Goal: Find specific page/section: Find specific page/section

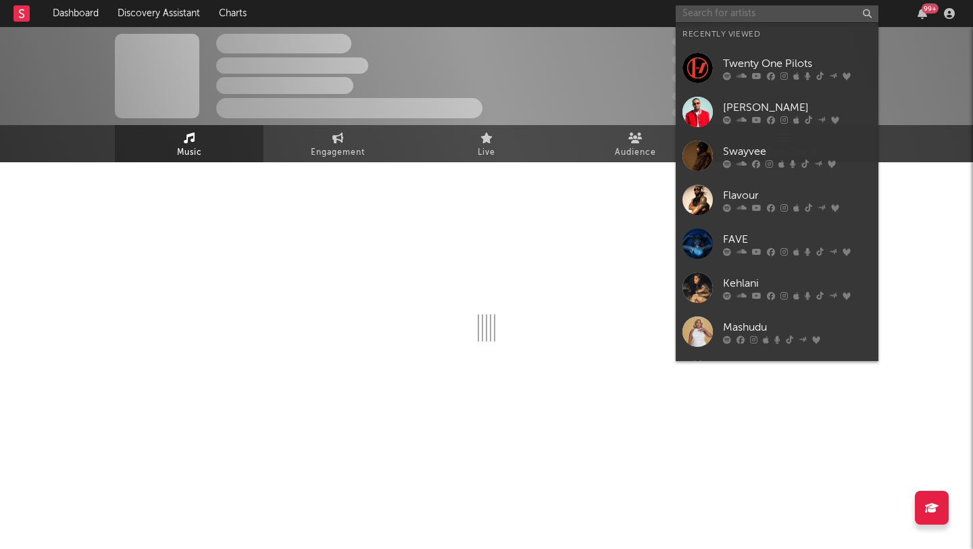
click at [819, 15] on input "text" at bounding box center [777, 13] width 203 height 17
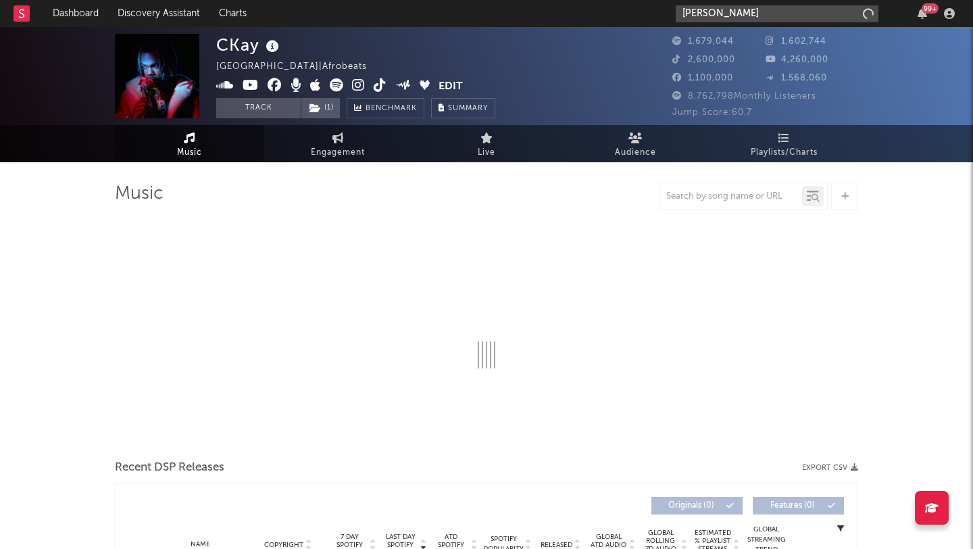
type input "[PERSON_NAME]"
select select "6m"
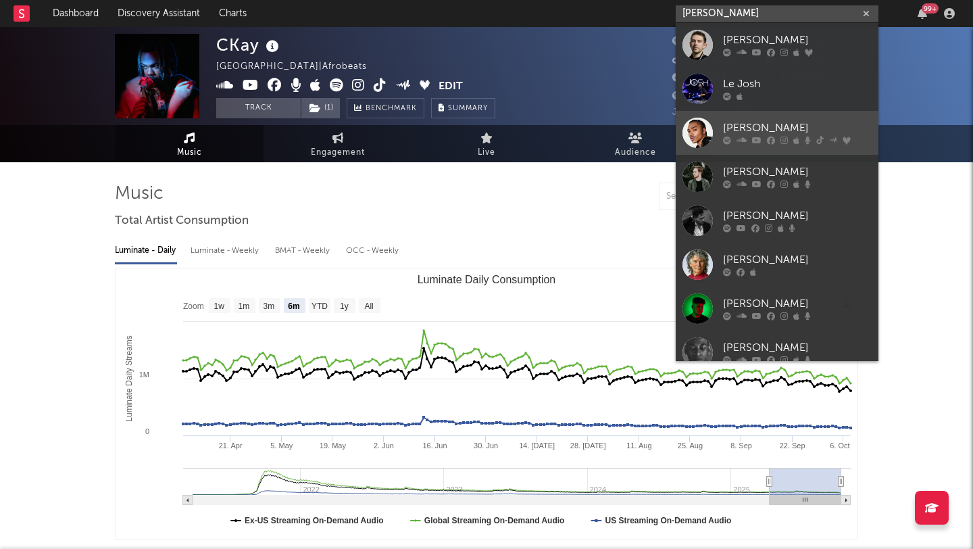
type input "[PERSON_NAME]"
click at [698, 136] on div at bounding box center [698, 133] width 30 height 30
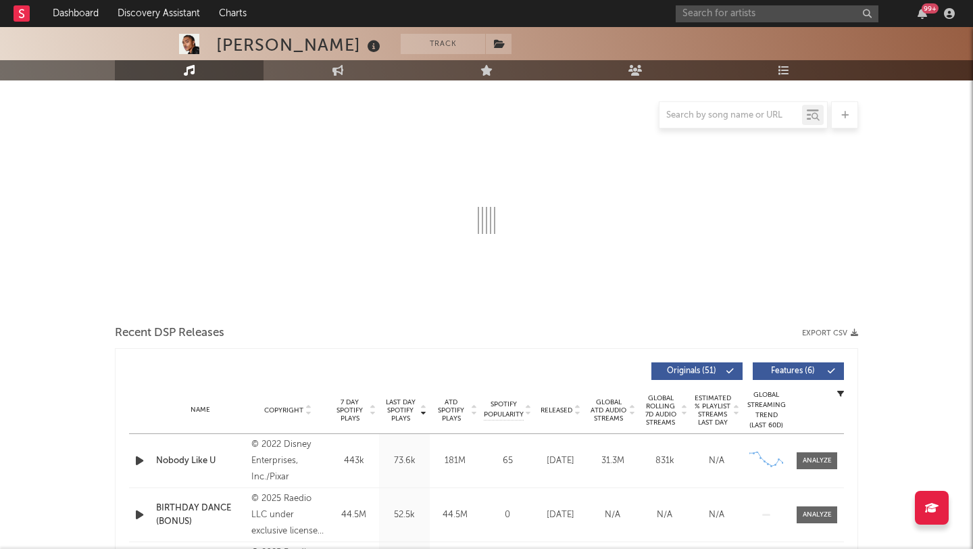
select select "6m"
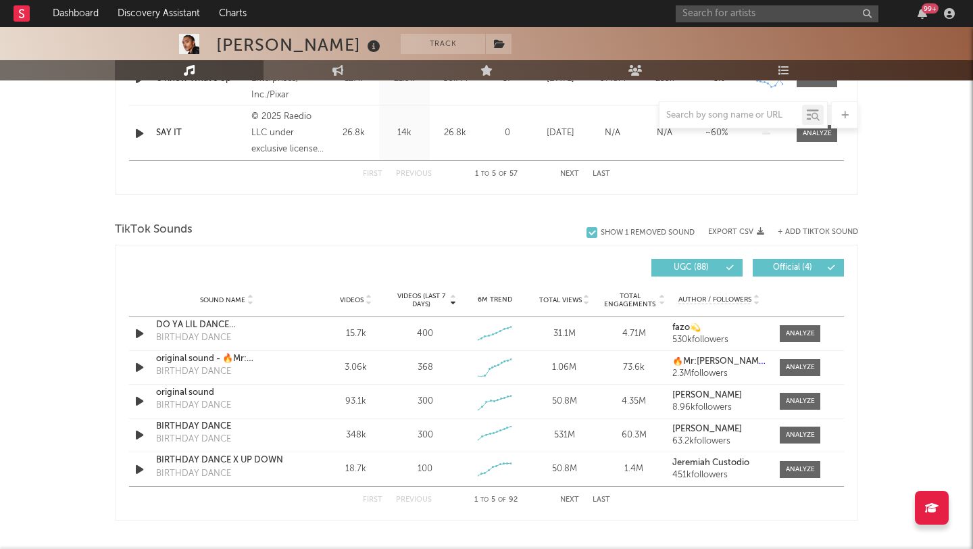
scroll to position [776, 0]
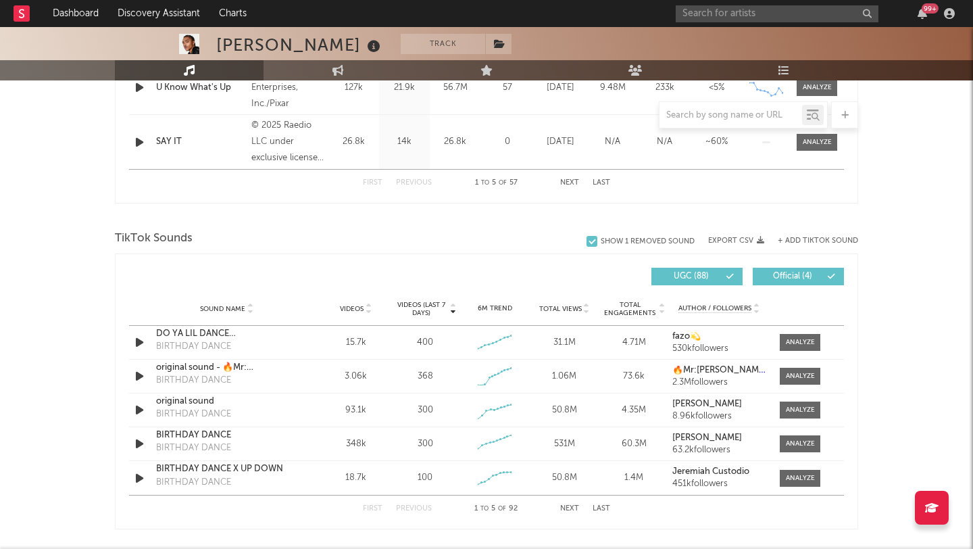
click at [572, 506] on button "Next" at bounding box center [569, 508] width 19 height 7
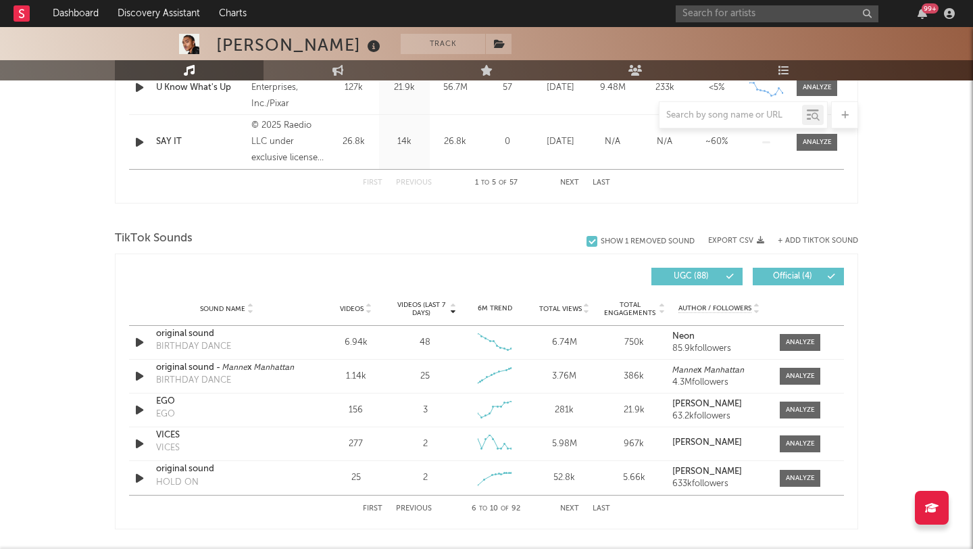
click at [572, 506] on button "Next" at bounding box center [569, 508] width 19 height 7
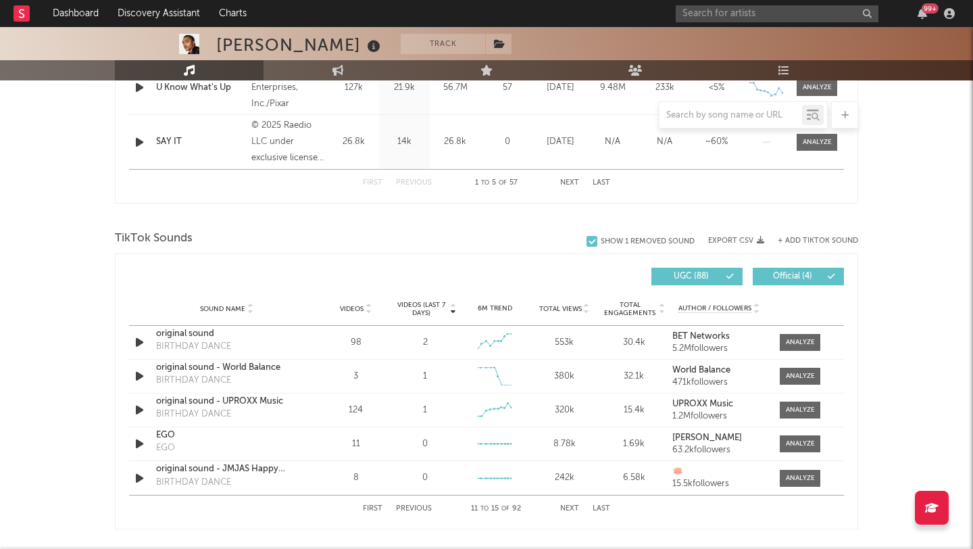
click at [572, 506] on button "Next" at bounding box center [569, 508] width 19 height 7
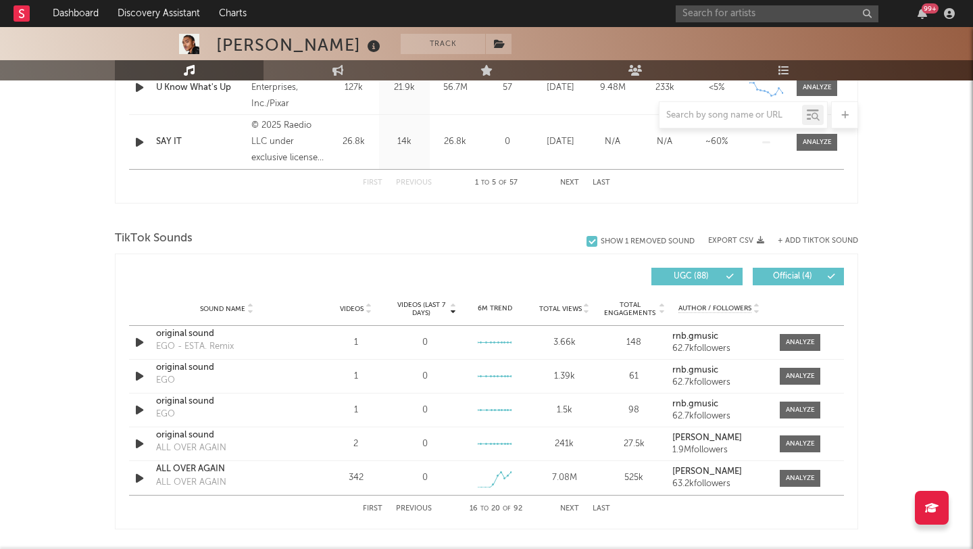
click at [572, 506] on button "Next" at bounding box center [569, 508] width 19 height 7
